Goal: Navigation & Orientation: Find specific page/section

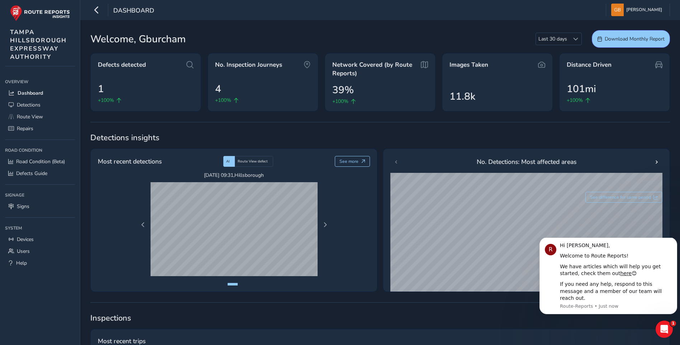
click at [498, 13] on div "Dashboard [PERSON_NAME] Colour Scheme: Dark Dim Light Logout" at bounding box center [380, 10] width 600 height 20
click at [666, 325] on icon "Open Intercom Messenger" at bounding box center [663, 328] width 12 height 12
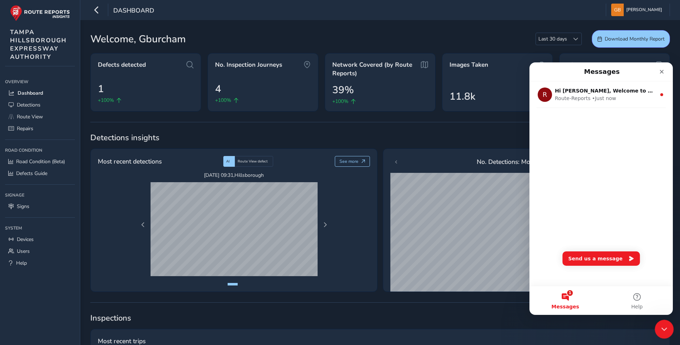
click at [665, 325] on icon "Close Intercom Messenger" at bounding box center [663, 328] width 9 height 9
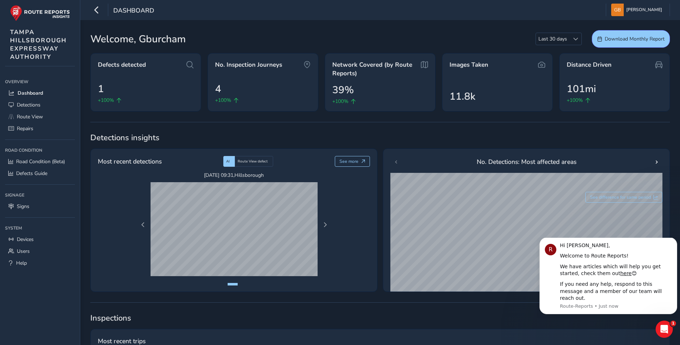
click at [414, 316] on span "Inspections" at bounding box center [380, 318] width 580 height 11
click at [675, 241] on icon "Dismiss notification" at bounding box center [675, 239] width 4 height 4
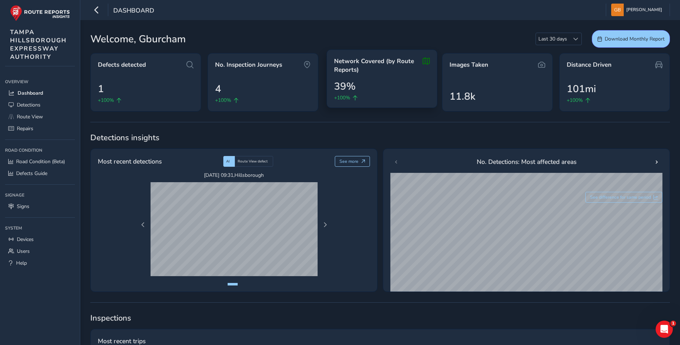
click at [429, 61] on icon at bounding box center [426, 65] width 7 height 17
click at [427, 60] on icon at bounding box center [426, 65] width 7 height 17
click at [387, 65] on span "Network Covered (by Route Reports)" at bounding box center [377, 65] width 86 height 17
click at [427, 62] on icon at bounding box center [426, 65] width 7 height 17
click at [325, 95] on div "Defects detected 1 +100% No. Inspection Journeys 4 +100% Network Covered (by Ro…" at bounding box center [380, 82] width 580 height 58
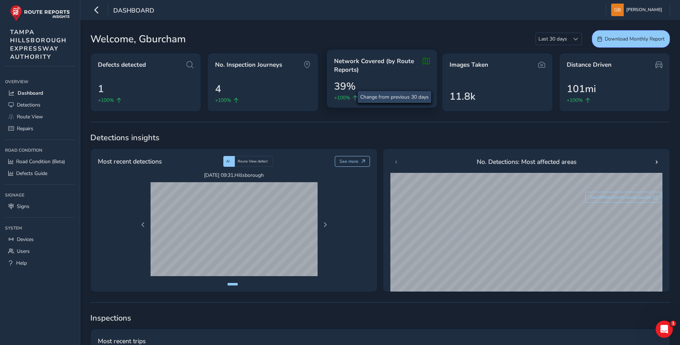
click at [347, 99] on span "+100%" at bounding box center [342, 98] width 16 height 8
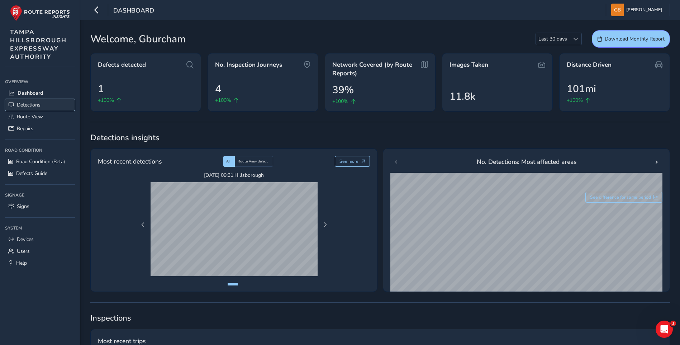
click at [29, 103] on span "Detections" at bounding box center [29, 104] width 24 height 7
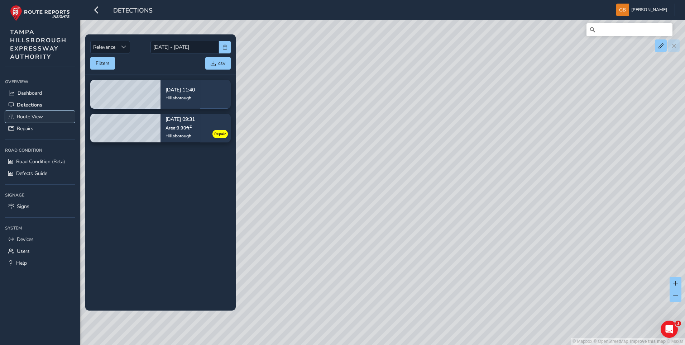
click at [37, 118] on span "Route View" at bounding box center [30, 116] width 26 height 7
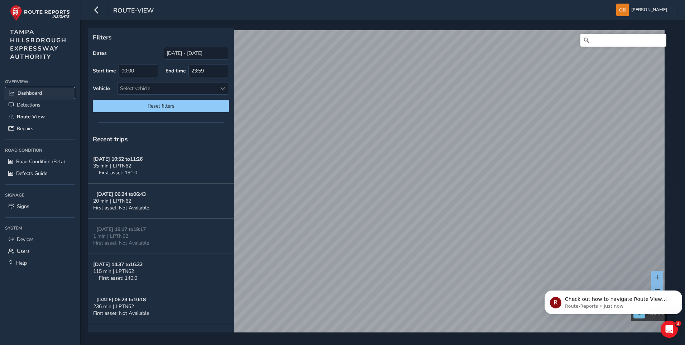
click at [31, 93] on span "Dashboard" at bounding box center [30, 93] width 24 height 7
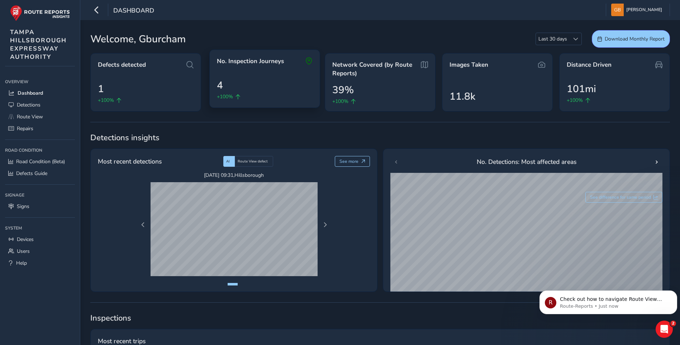
click at [290, 66] on div "No. Inspection Journeys 4 +100%" at bounding box center [264, 78] width 111 height 58
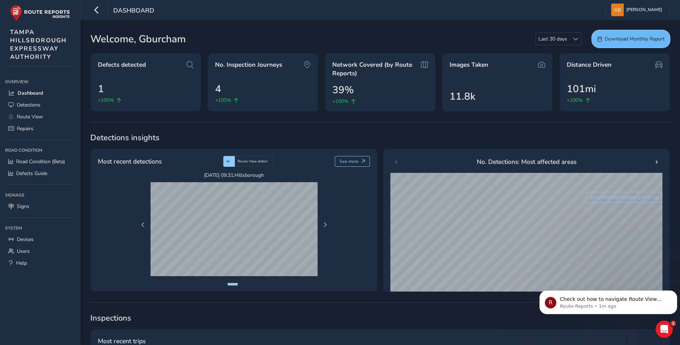
click at [622, 37] on span "Download Monthly Report" at bounding box center [635, 38] width 60 height 7
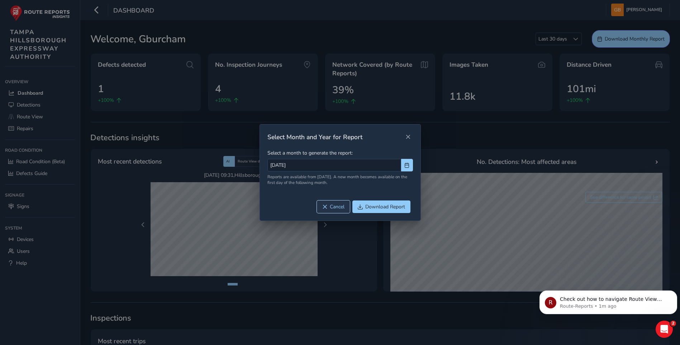
click at [333, 206] on span "Cancel" at bounding box center [337, 206] width 15 height 7
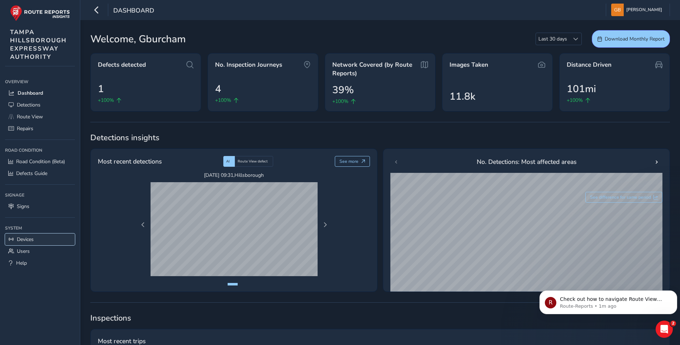
click at [20, 240] on span "Devices" at bounding box center [25, 239] width 17 height 7
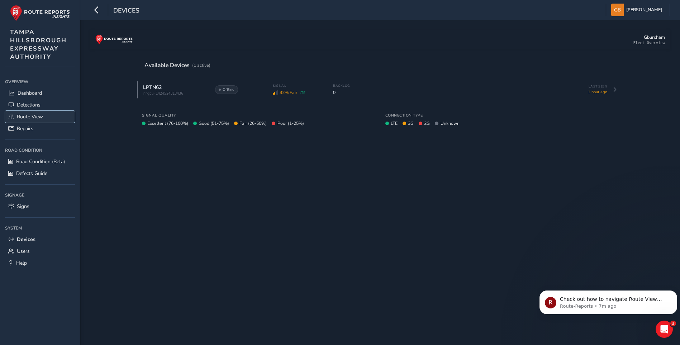
click at [29, 115] on span "Route View" at bounding box center [30, 116] width 26 height 7
